Goal: Navigation & Orientation: Find specific page/section

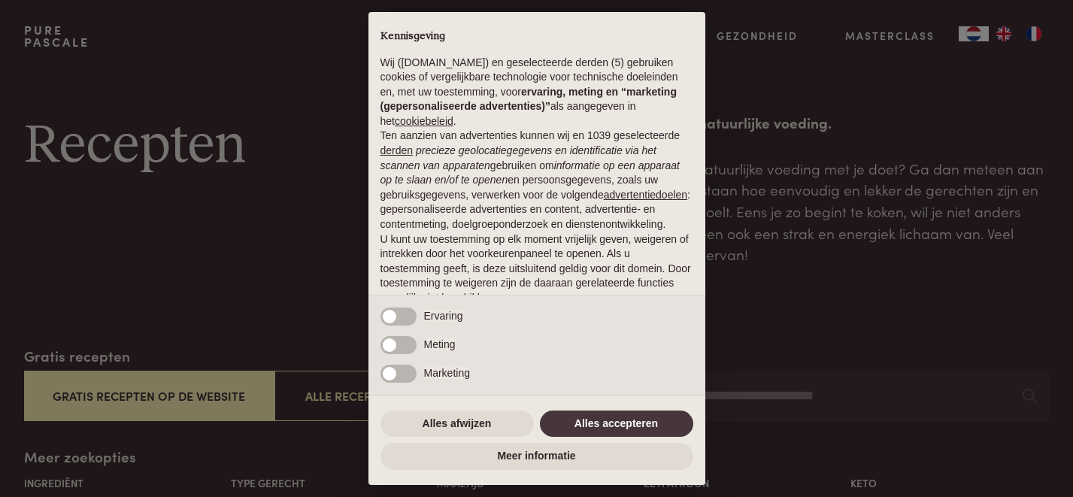
click at [25, 62] on div "× Kennisgeving Wij ([DOMAIN_NAME]) en geselecteerde derden (5) gebruiken cookie…" at bounding box center [536, 248] width 1073 height 497
click at [434, 417] on button "Alles afwijzen" at bounding box center [456, 423] width 153 height 27
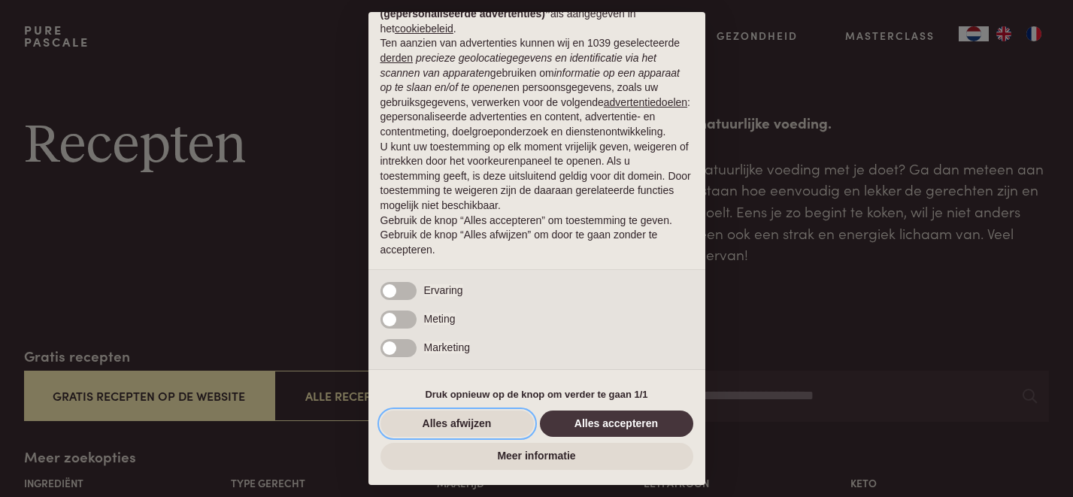
click at [433, 422] on button "Alles afwijzen" at bounding box center [456, 423] width 153 height 27
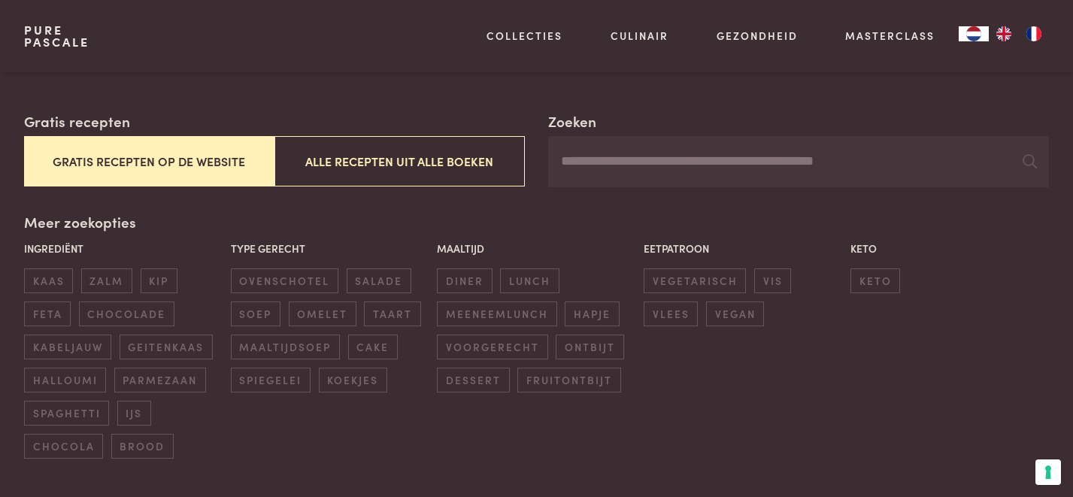
scroll to position [236, 0]
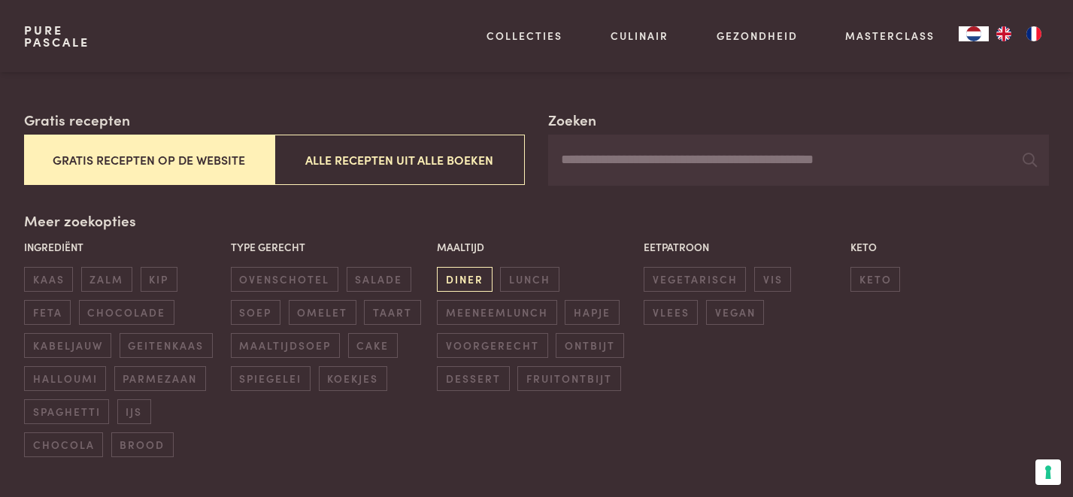
click at [468, 277] on span "diner" at bounding box center [464, 279] width 55 height 25
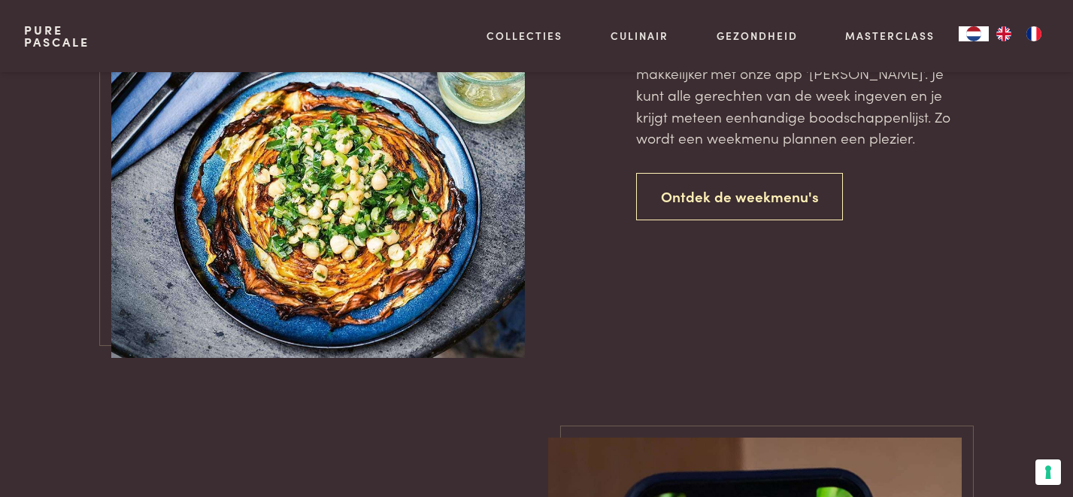
scroll to position [3565, 0]
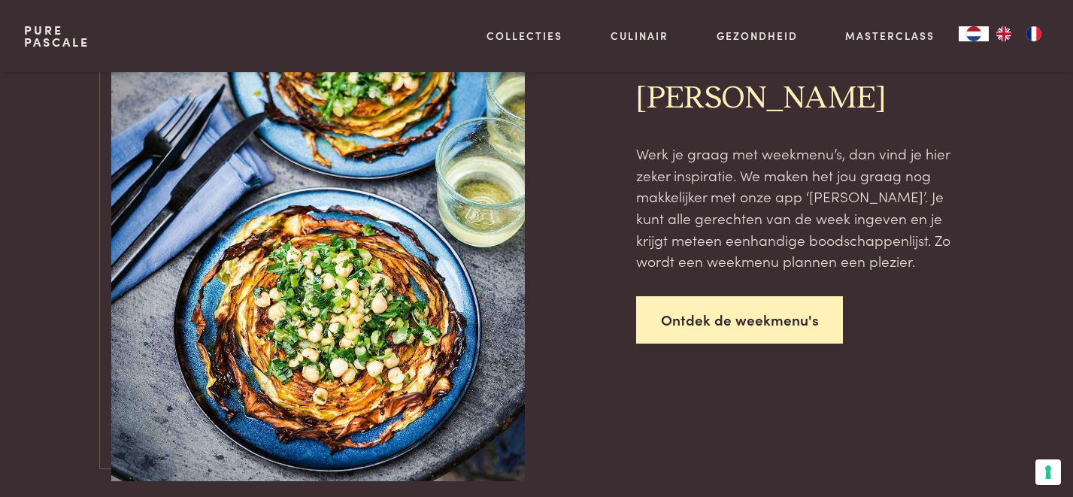
click at [730, 296] on link "Ontdek de weekmenu's" at bounding box center [739, 319] width 207 height 47
